Goal: Task Accomplishment & Management: Manage account settings

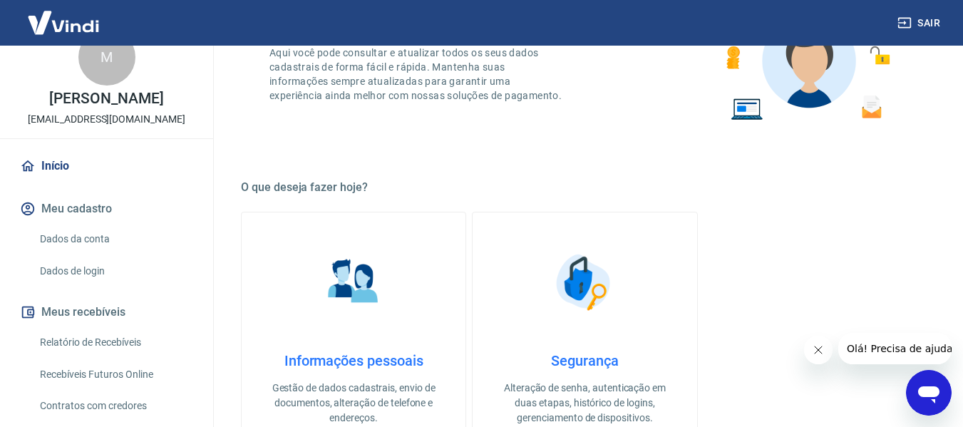
scroll to position [11, 0]
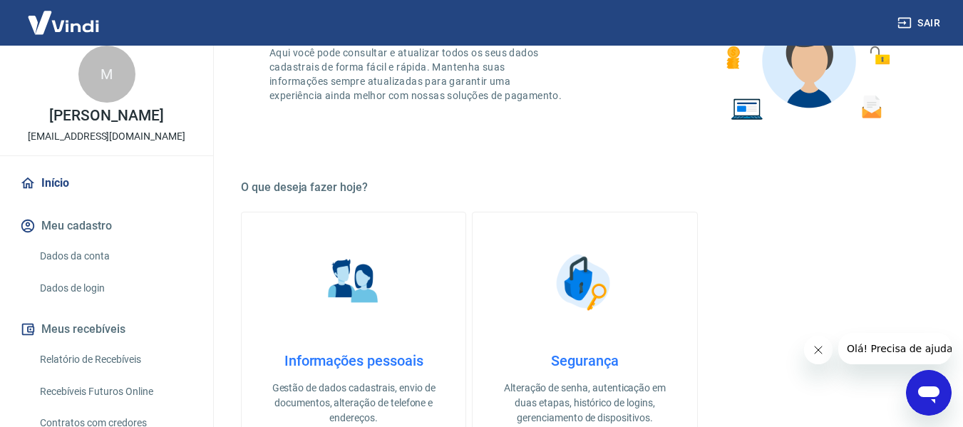
click at [91, 267] on link "Dados da conta" at bounding box center [115, 256] width 162 height 29
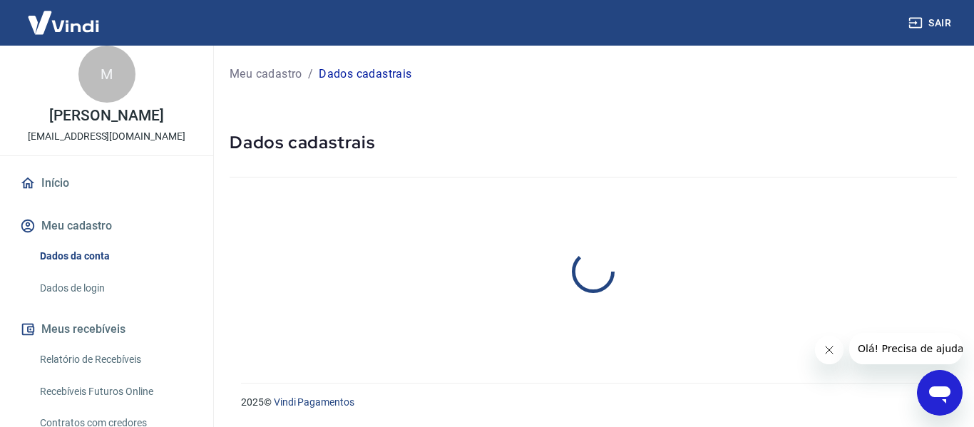
select select "SP"
select select "business"
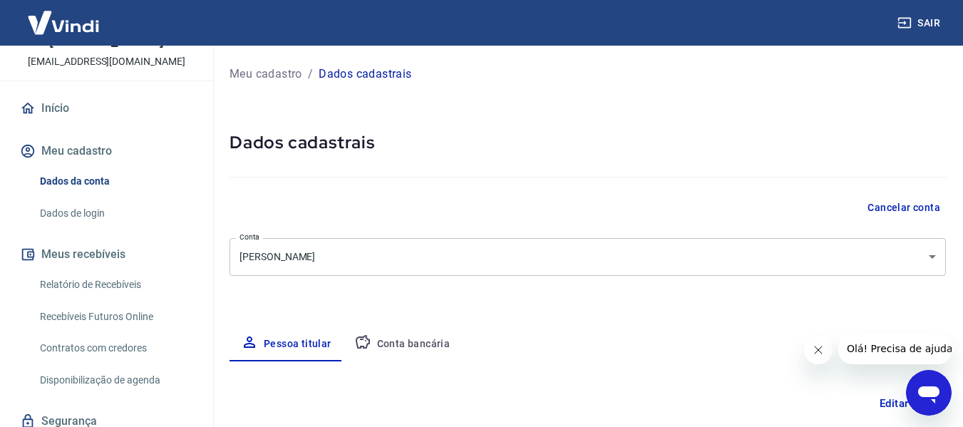
scroll to position [154, 0]
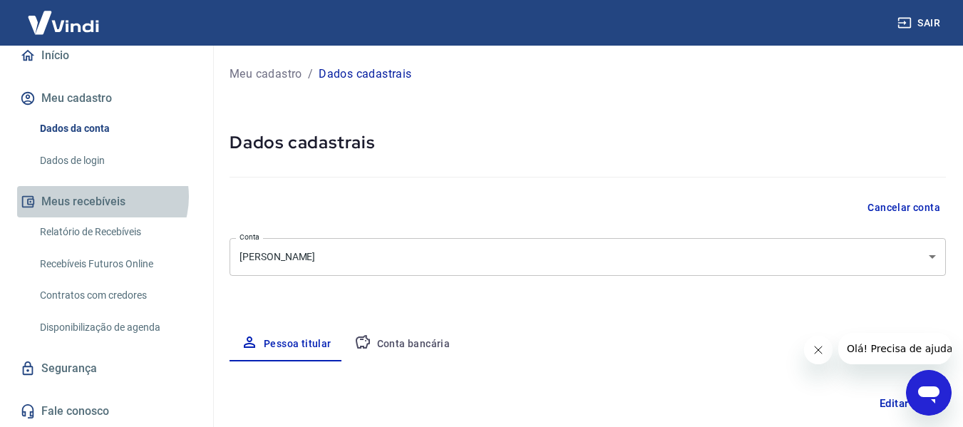
click at [101, 197] on button "Meus recebíveis" at bounding box center [106, 201] width 179 height 31
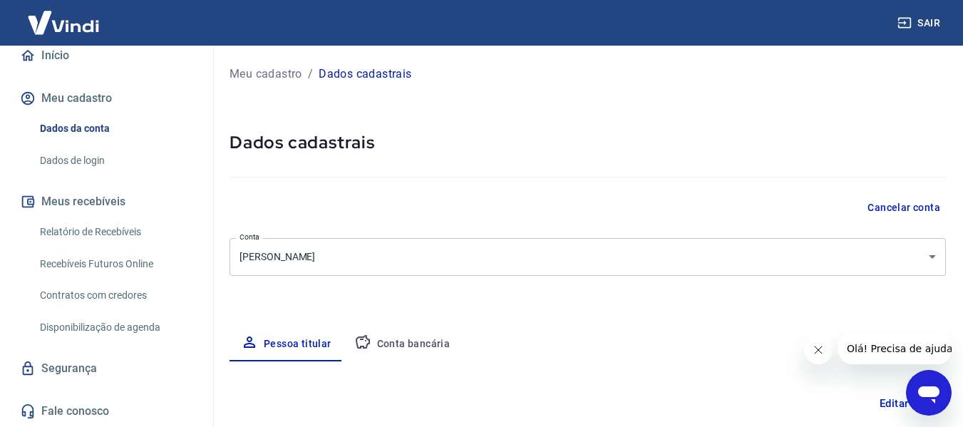
click at [100, 227] on link "Relatório de Recebíveis" at bounding box center [115, 231] width 162 height 29
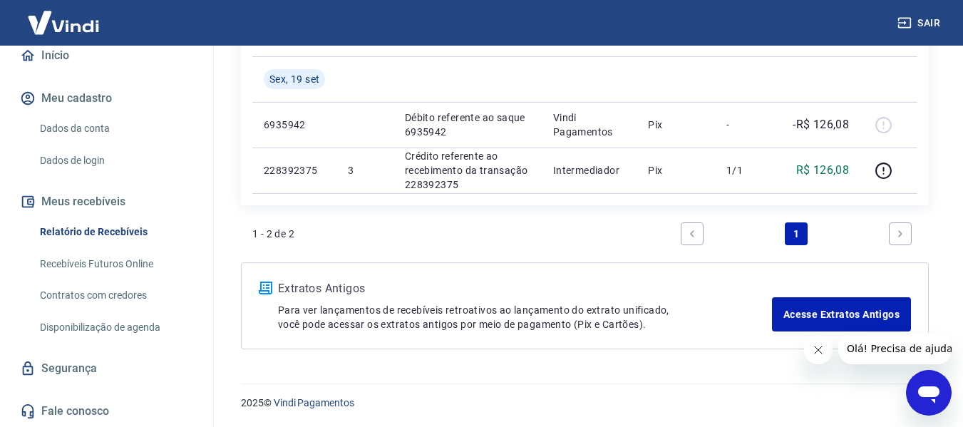
scroll to position [236, 0]
click at [158, 254] on link "Recebíveis Futuros Online" at bounding box center [115, 263] width 162 height 29
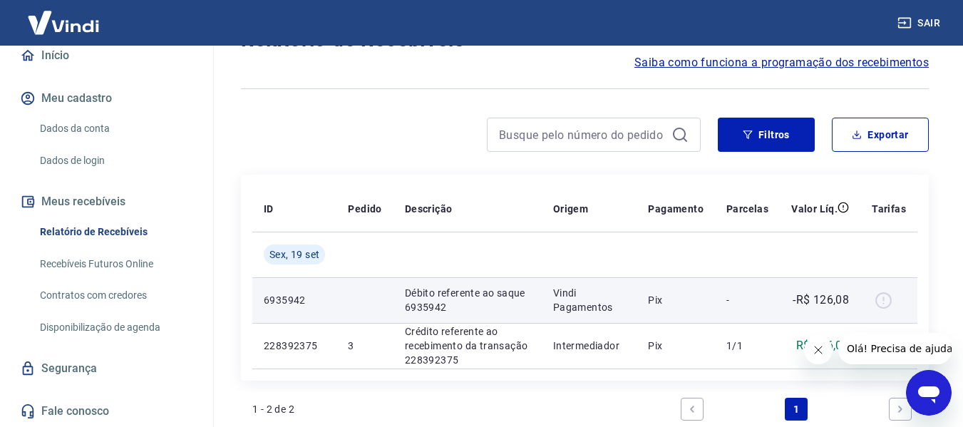
scroll to position [93, 0]
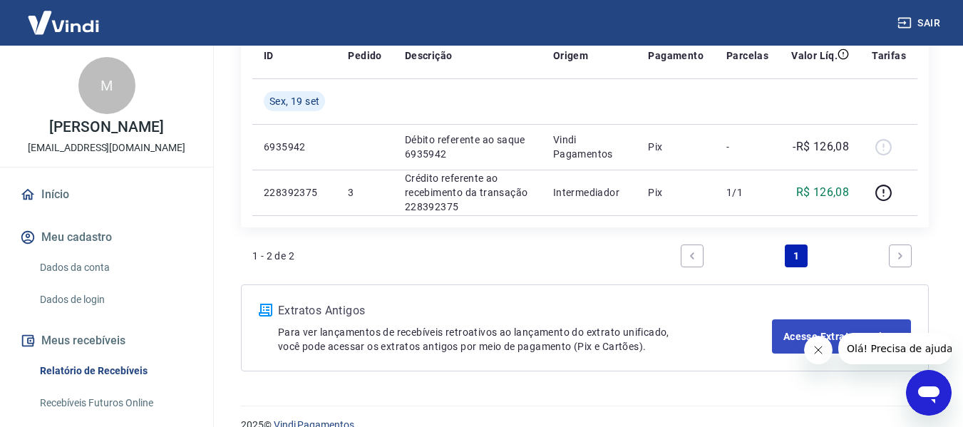
scroll to position [236, 0]
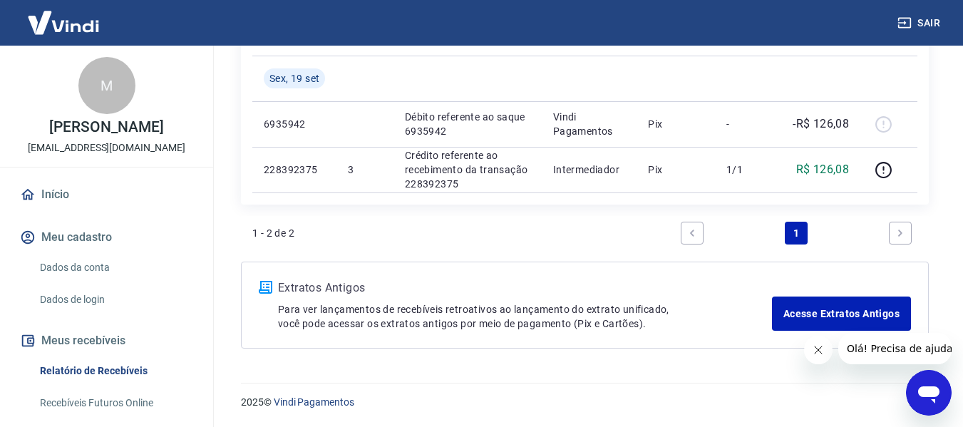
click at [894, 234] on link "Next page" at bounding box center [900, 233] width 23 height 23
click at [899, 233] on icon "Next page" at bounding box center [900, 233] width 10 height 10
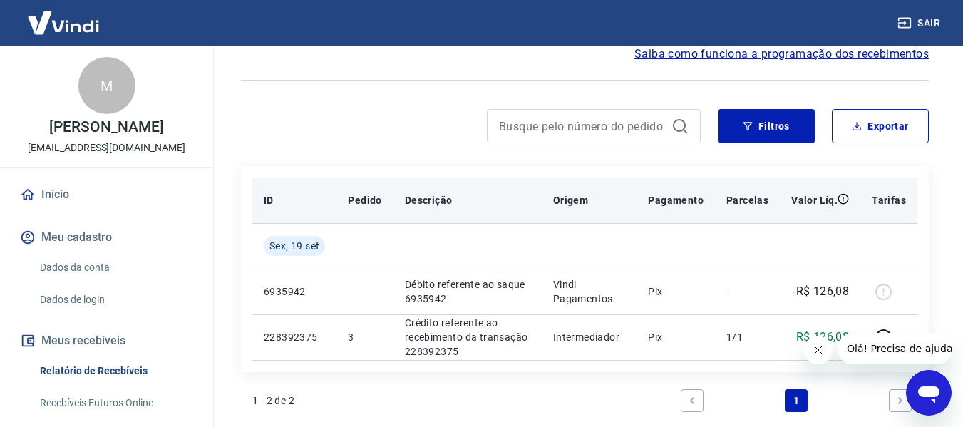
scroll to position [93, 0]
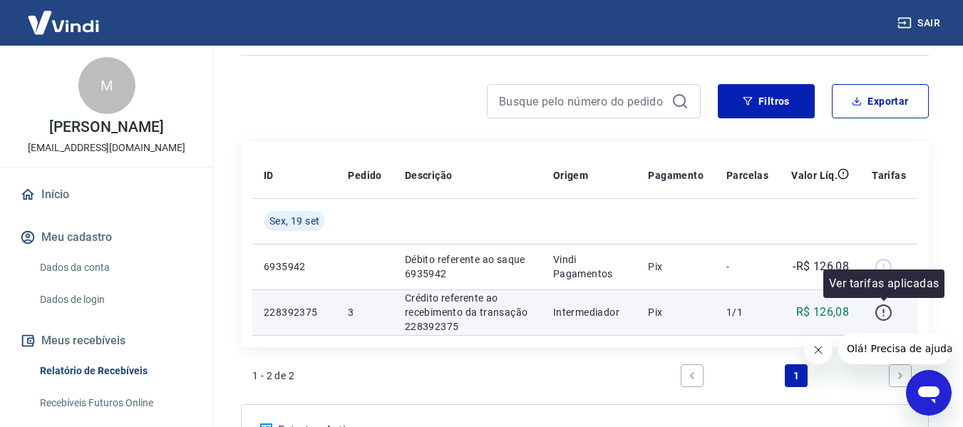
click at [883, 315] on icon "button" at bounding box center [884, 313] width 18 height 18
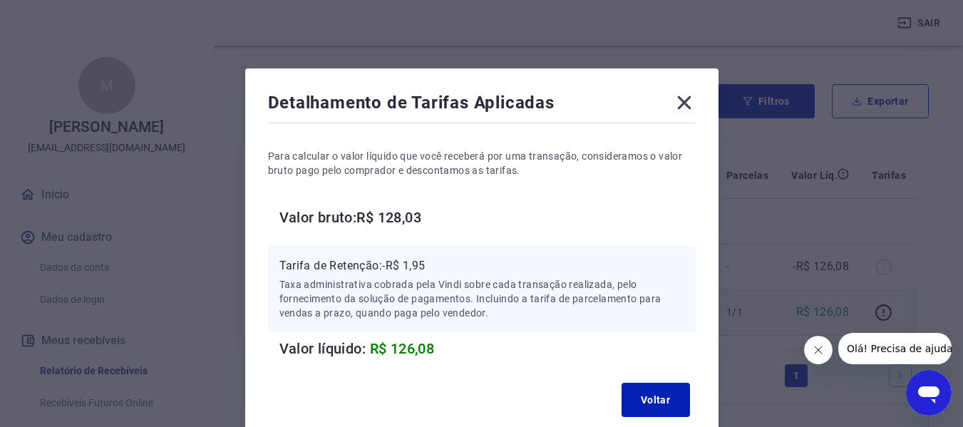
click at [691, 103] on icon at bounding box center [684, 102] width 23 height 23
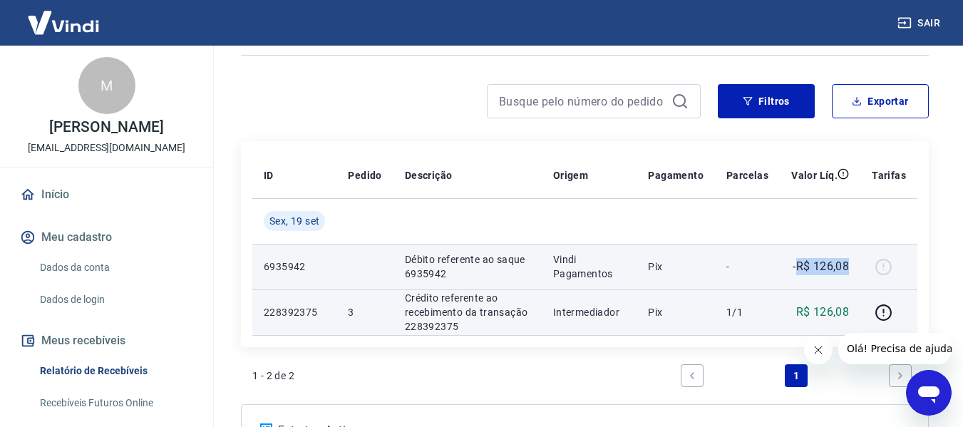
drag, startPoint x: 812, startPoint y: 272, endPoint x: 848, endPoint y: 272, distance: 36.4
click at [848, 272] on p "-R$ 126,08" at bounding box center [821, 266] width 56 height 17
click at [829, 265] on p "-R$ 126,08" at bounding box center [821, 266] width 56 height 17
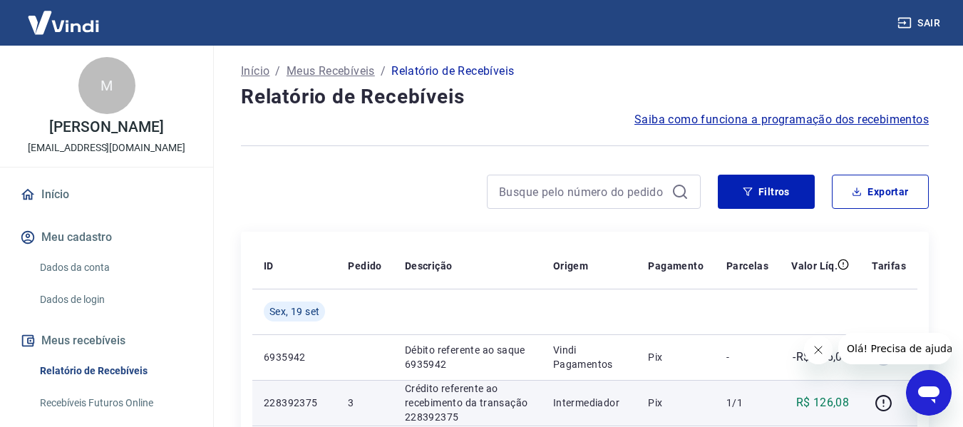
scroll to position [0, 0]
